Goal: Transaction & Acquisition: Purchase product/service

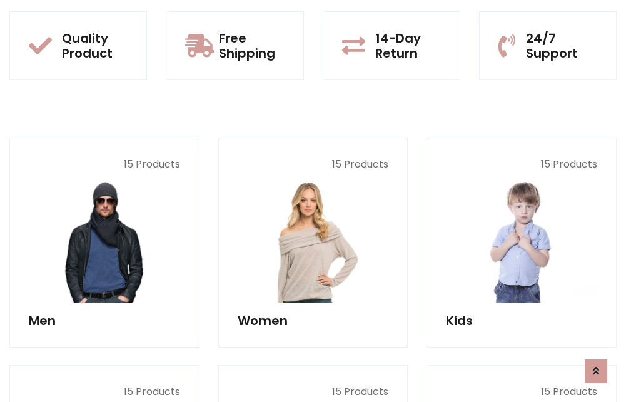
scroll to position [1084, 0]
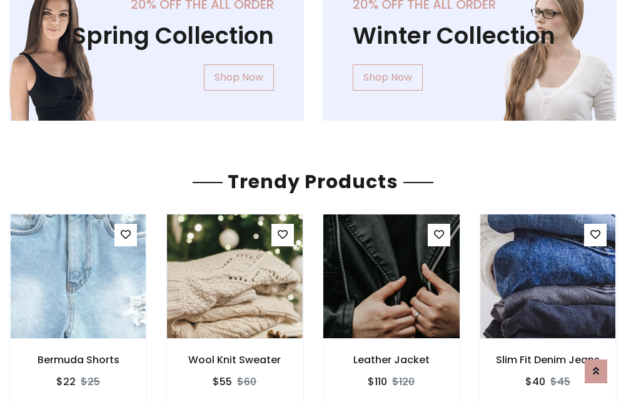
click at [391, 276] on img at bounding box center [391, 276] width 163 height 300
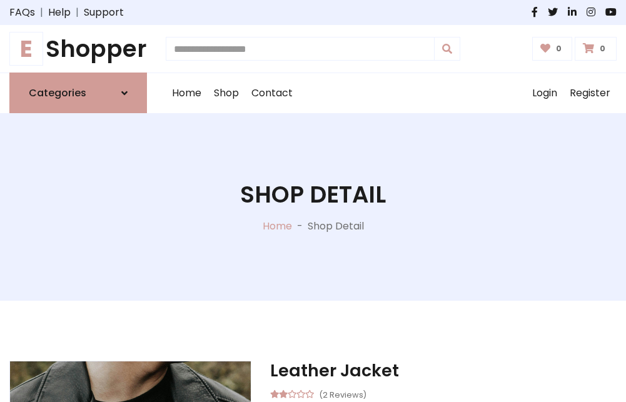
click at [78, 49] on h1 "E Shopper" at bounding box center [78, 49] width 138 height 28
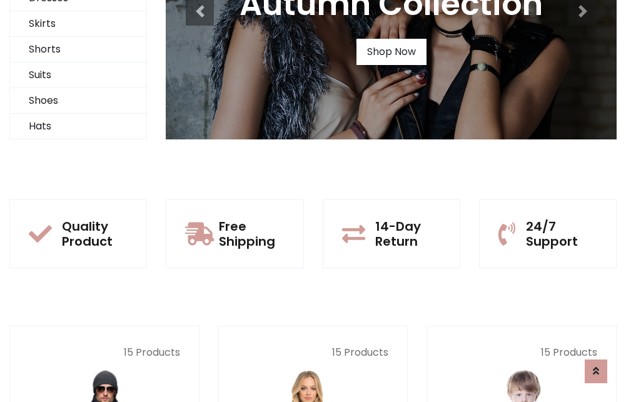
scroll to position [121, 0]
